Goal: Transaction & Acquisition: Book appointment/travel/reservation

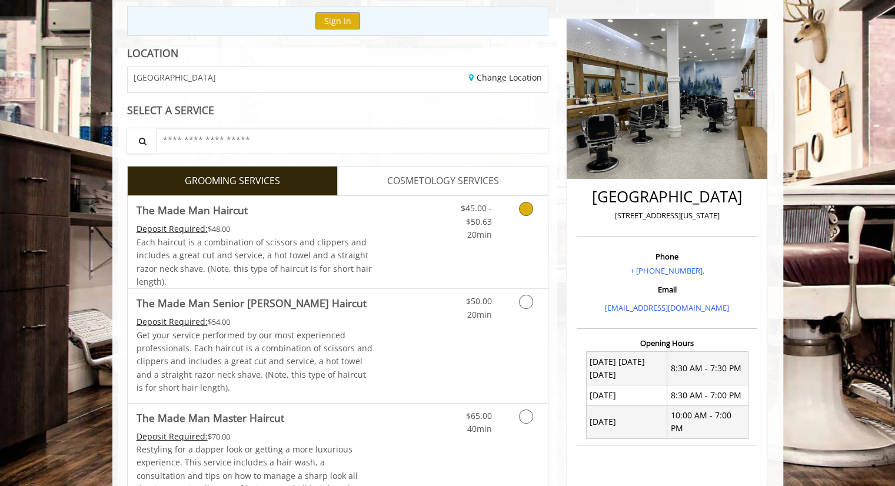
click at [362, 255] on div "Each haircut is a combination of scissors and clippers and includes a great cut…" at bounding box center [255, 262] width 237 height 53
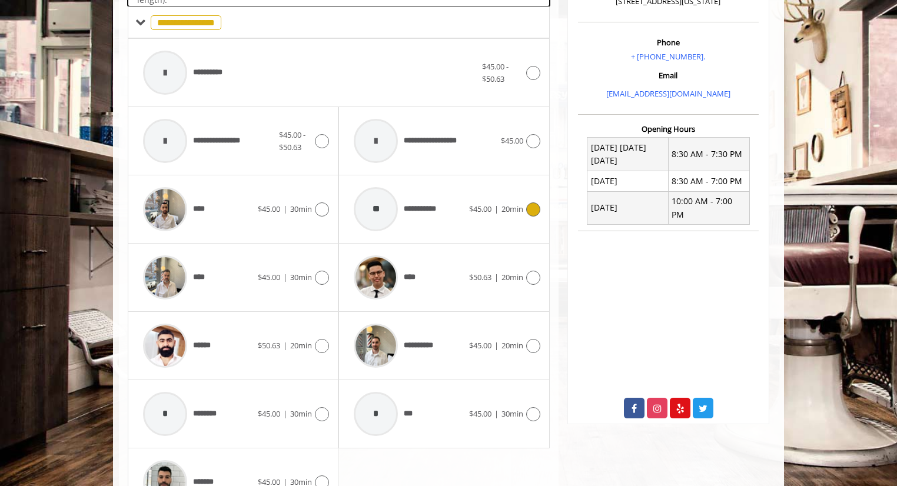
scroll to position [350, 0]
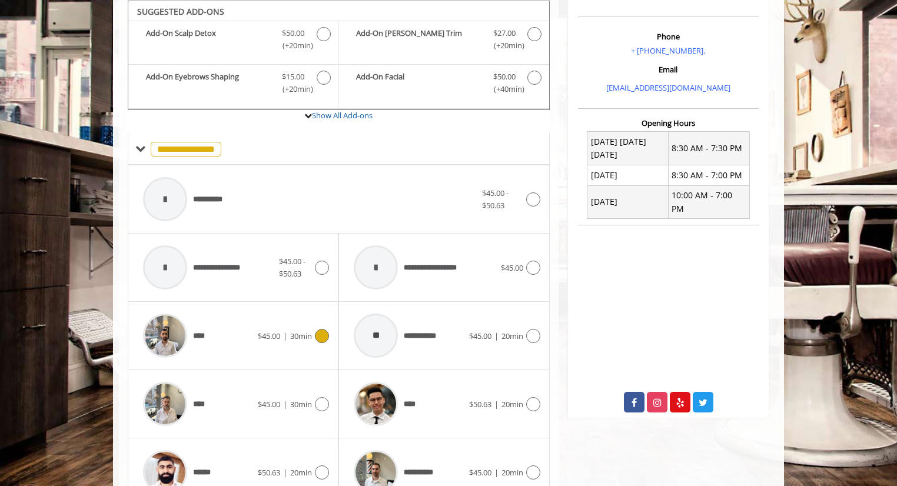
click at [298, 338] on span "30min" at bounding box center [301, 336] width 22 height 11
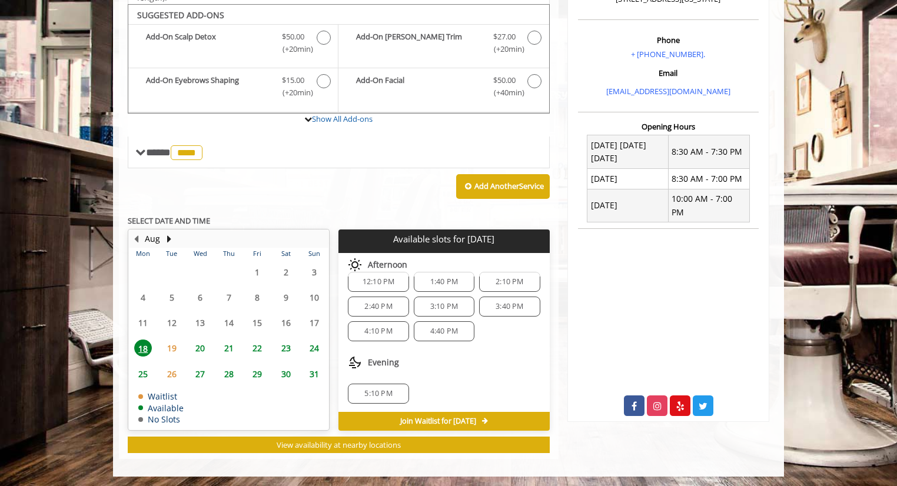
scroll to position [14, 0]
click at [260, 342] on span "22" at bounding box center [257, 348] width 18 height 17
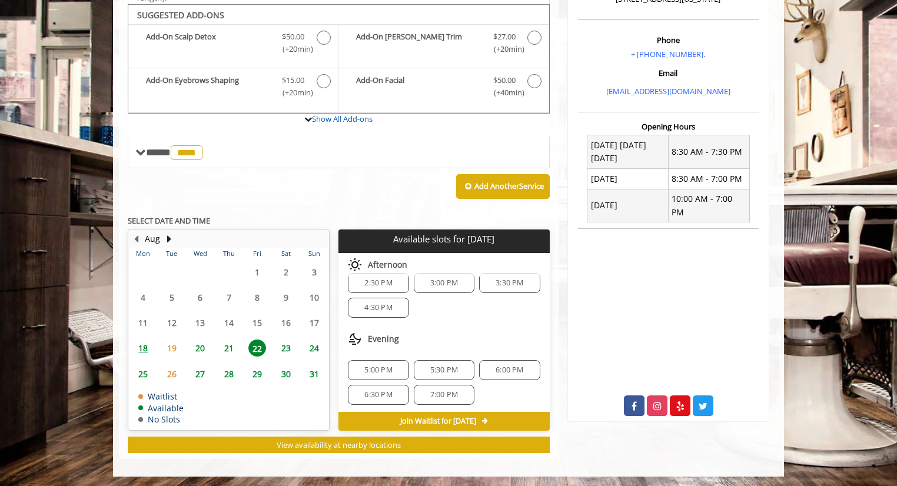
scroll to position [12, 0]
click at [187, 342] on td "20" at bounding box center [200, 347] width 28 height 25
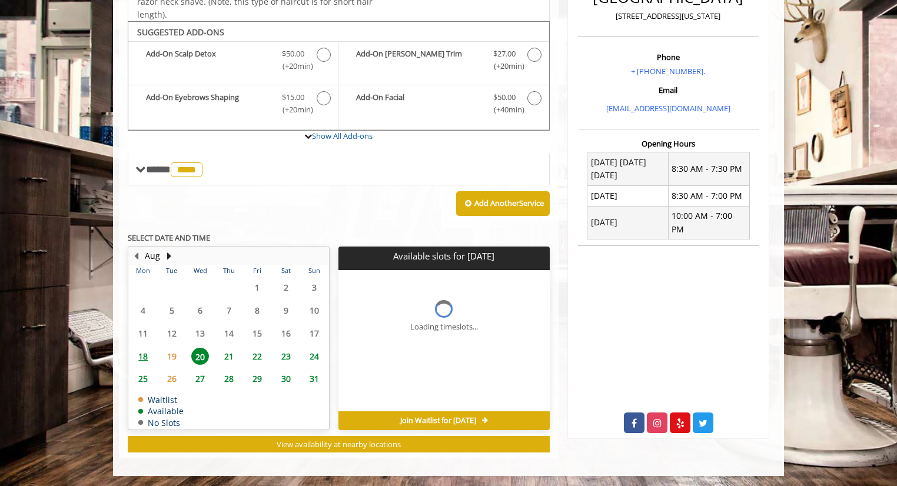
scroll to position [346, 0]
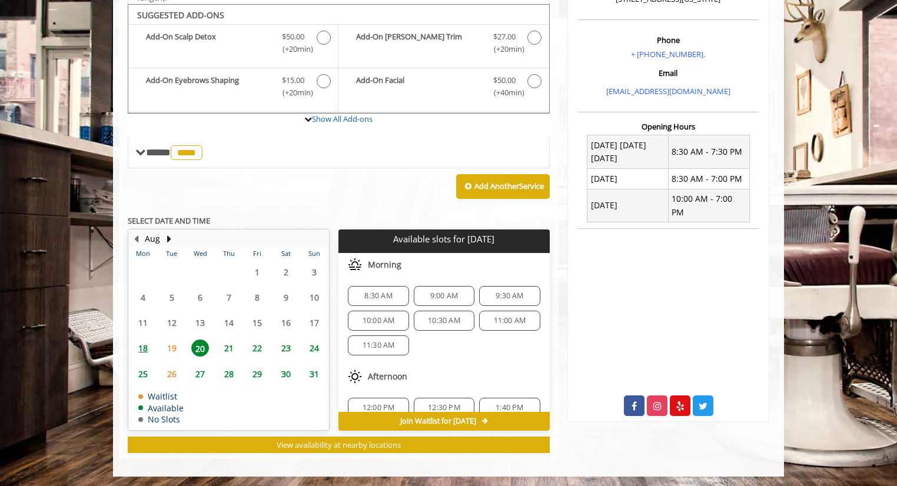
click at [149, 342] on span "18" at bounding box center [143, 348] width 18 height 17
click at [500, 318] on span "3:40 PM" at bounding box center [509, 320] width 28 height 9
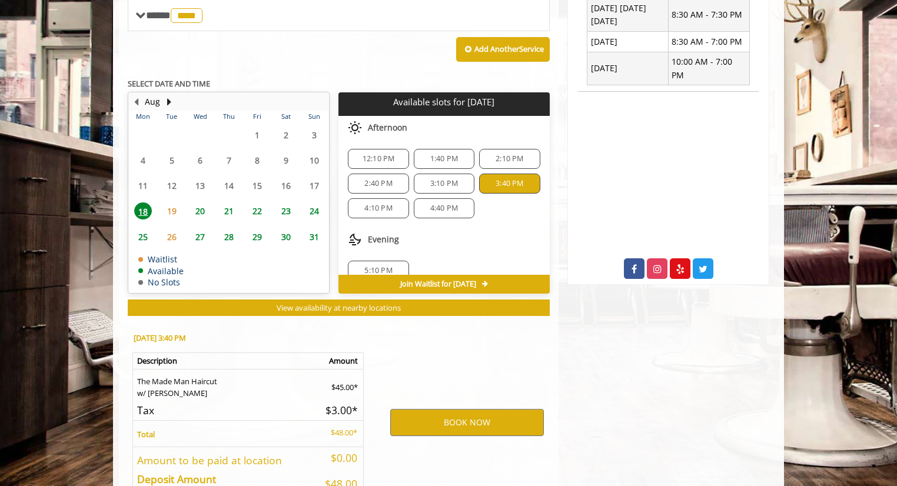
scroll to position [558, 0]
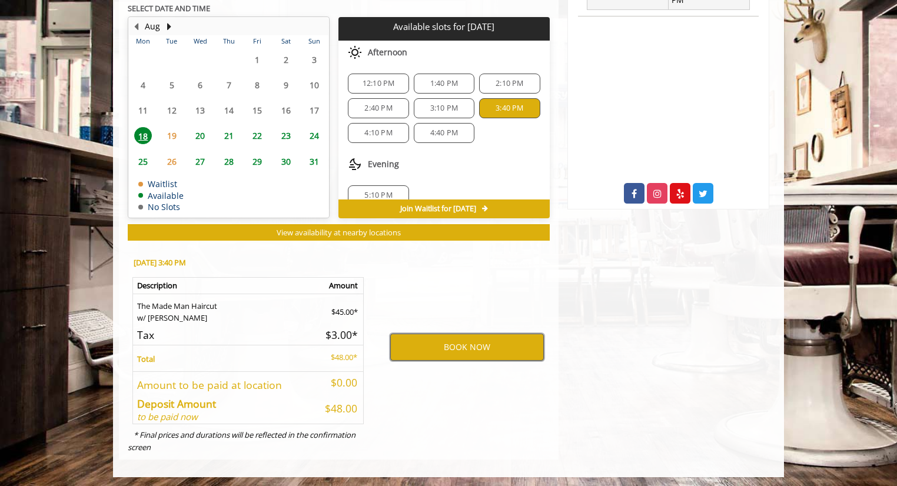
click at [426, 335] on button "BOOK NOW" at bounding box center [467, 347] width 154 height 27
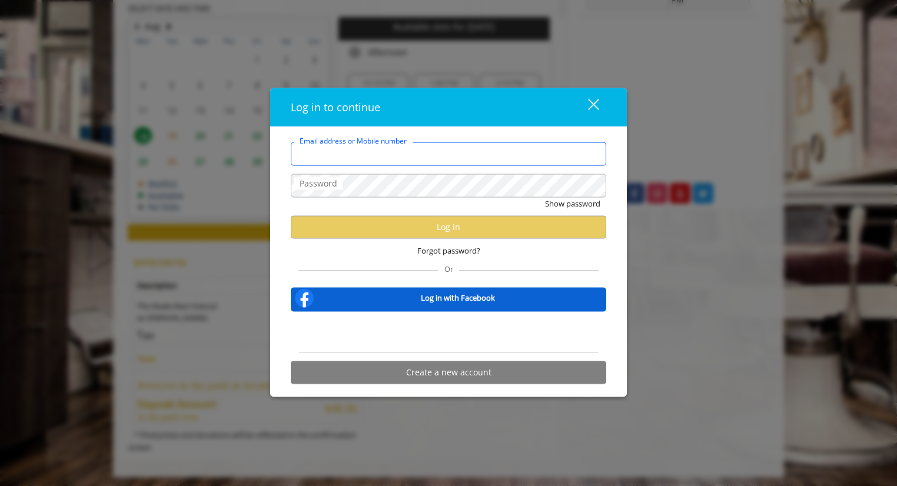
type input "**********"
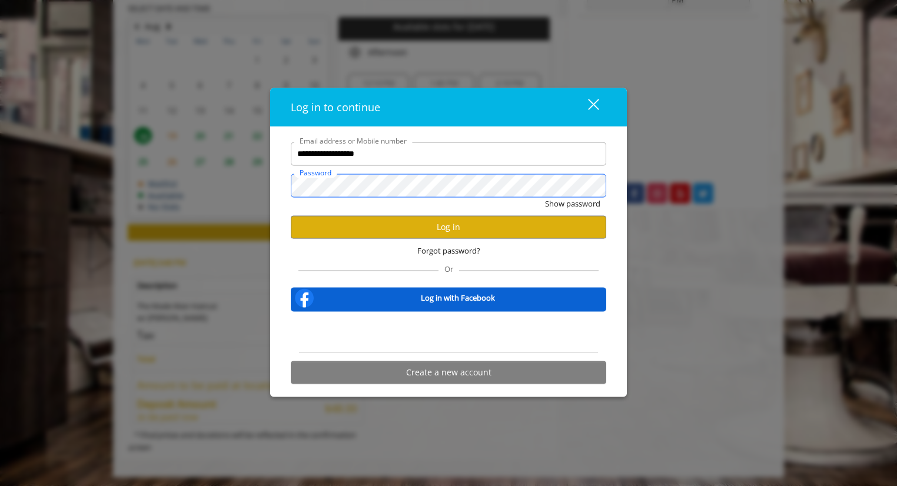
scroll to position [0, 0]
click at [371, 216] on button "Log in" at bounding box center [448, 226] width 315 height 23
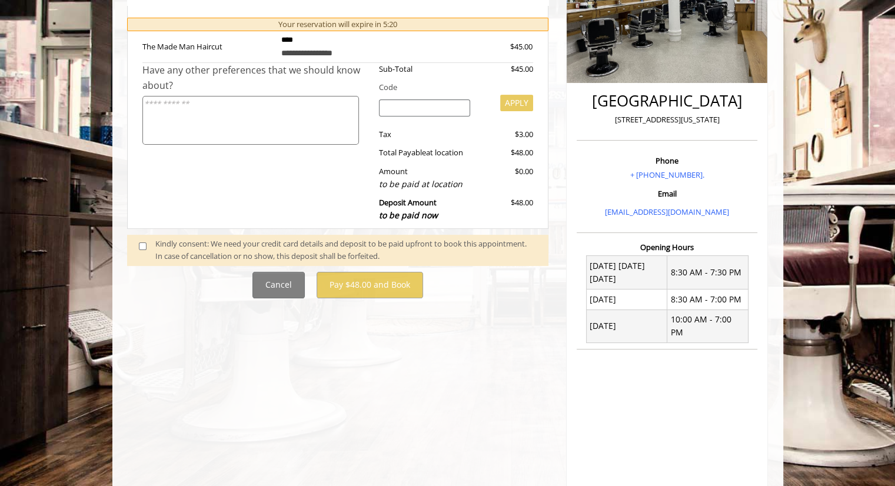
scroll to position [226, 0]
click at [141, 241] on span at bounding box center [147, 249] width 35 height 25
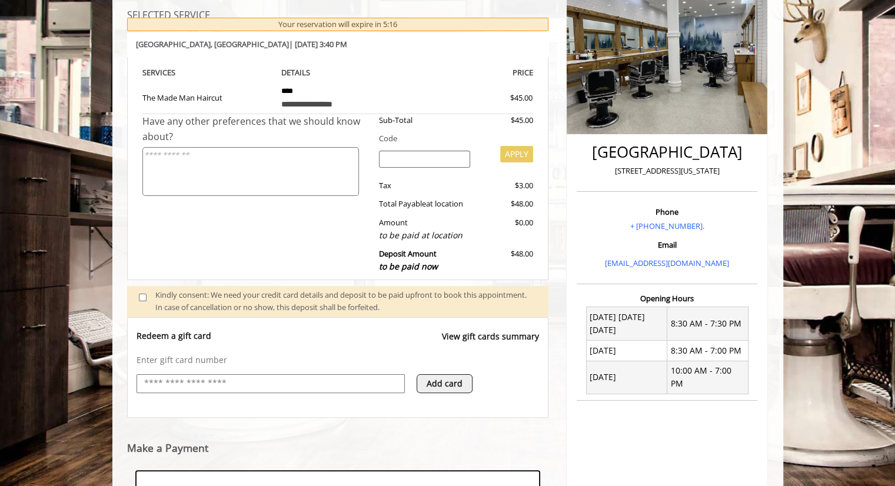
scroll to position [354, 0]
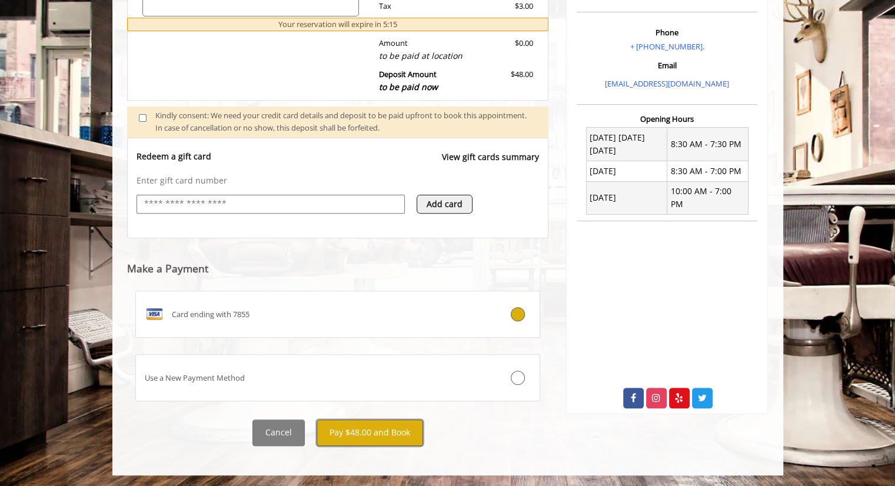
click at [398, 431] on button "Pay $48.00 and Book" at bounding box center [370, 433] width 107 height 26
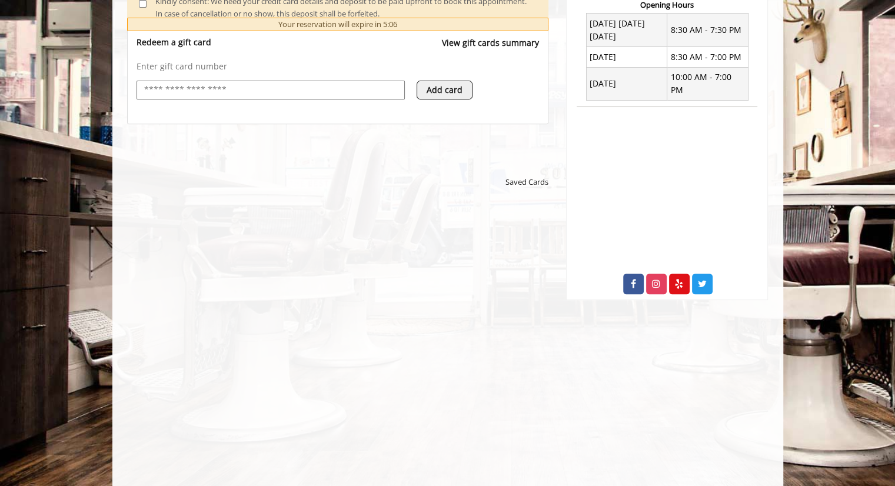
scroll to position [534, 0]
